Goal: Navigation & Orientation: Find specific page/section

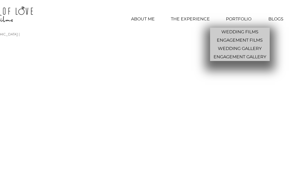
click at [238, 18] on p "PORTFOLIO" at bounding box center [238, 18] width 31 height 13
click at [235, 51] on p "WEDDING GALLERY" at bounding box center [240, 48] width 48 height 8
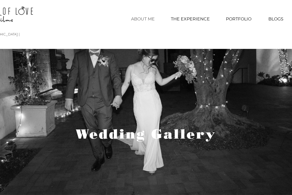
click at [148, 17] on p "ABOUT ME" at bounding box center [142, 18] width 29 height 13
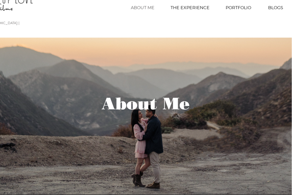
scroll to position [0, 0]
